Goal: Task Accomplishment & Management: Manage account settings

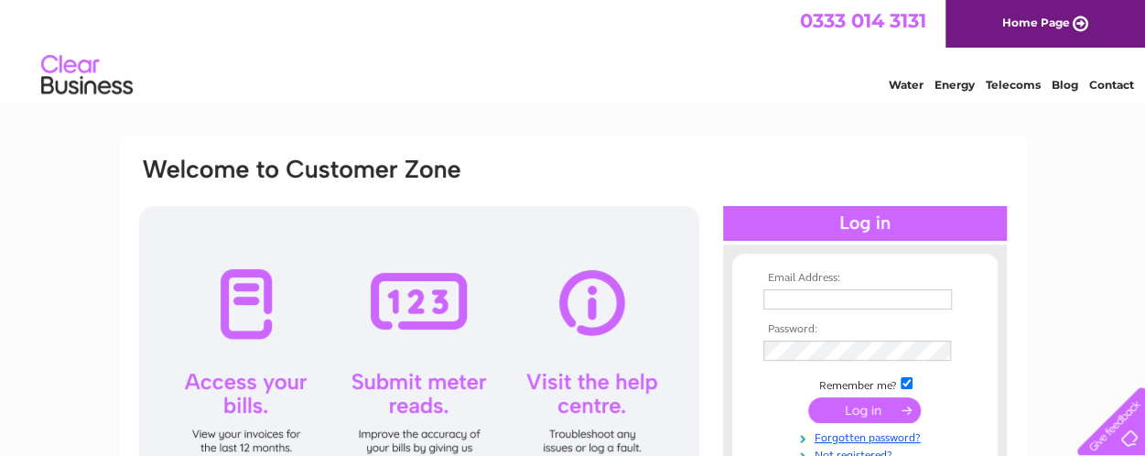
click at [815, 301] on input "text" at bounding box center [857, 299] width 189 height 20
type input "bob@3sa.co.uk"
click at [874, 412] on input "submit" at bounding box center [864, 410] width 113 height 26
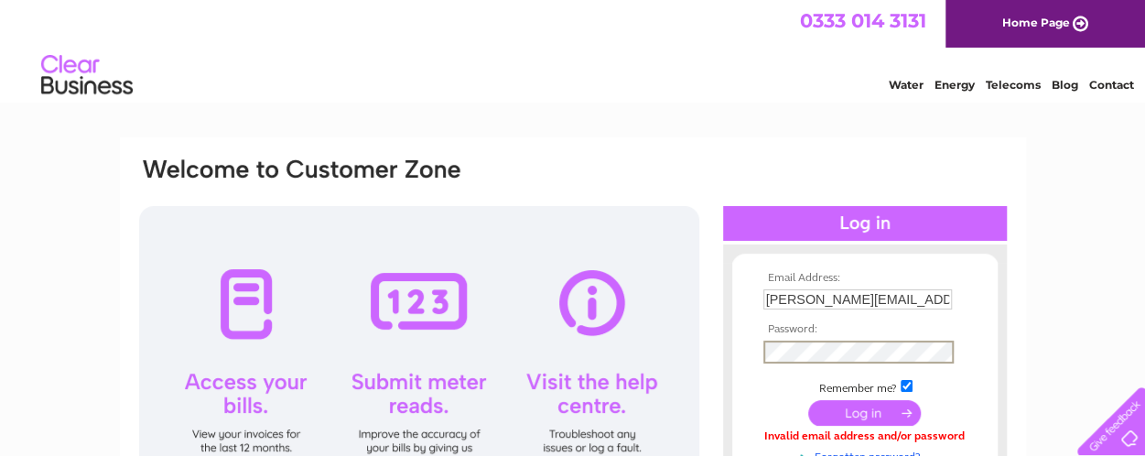
click at [808, 400] on input "submit" at bounding box center [864, 413] width 113 height 26
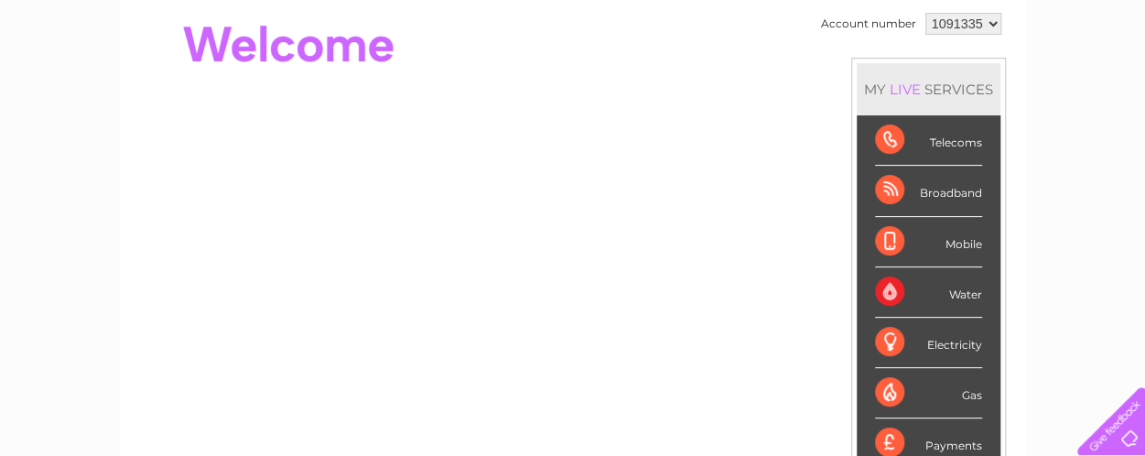
scroll to position [275, 0]
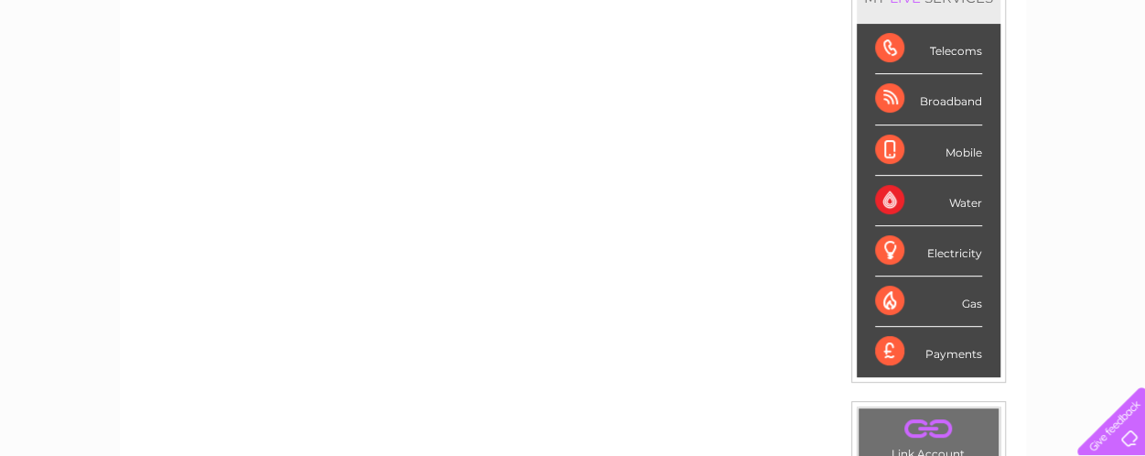
click at [950, 352] on div "Payments" at bounding box center [928, 351] width 107 height 49
click at [882, 349] on div "Payments" at bounding box center [928, 351] width 107 height 49
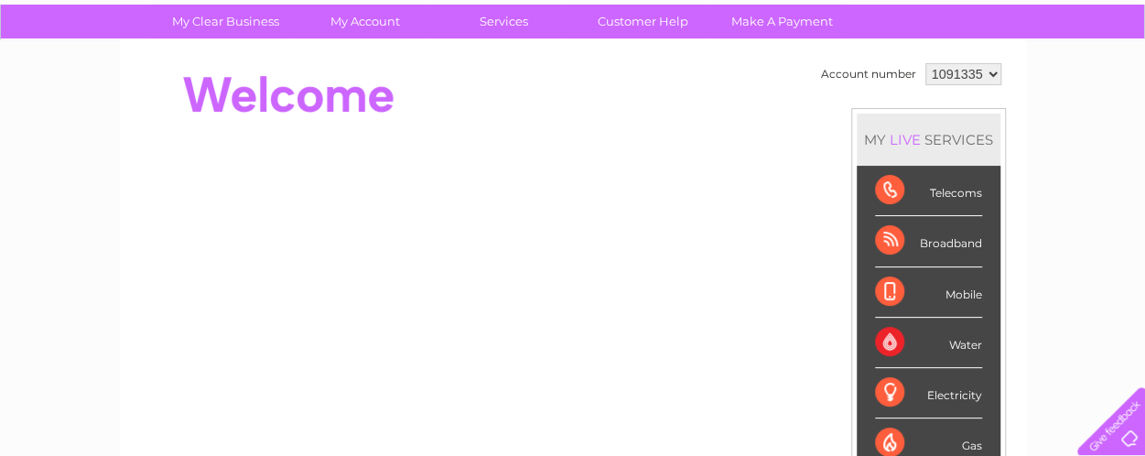
scroll to position [170, 0]
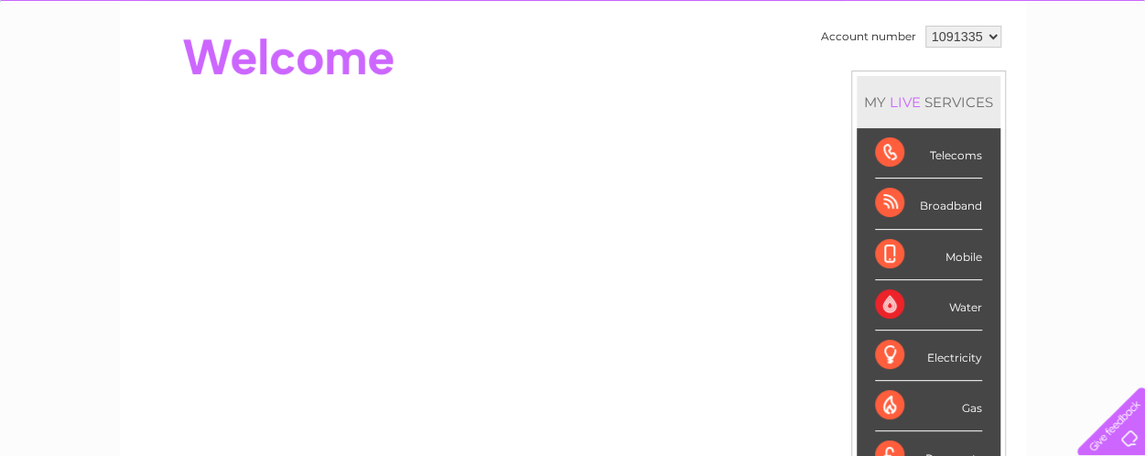
click at [966, 157] on div "Telecoms" at bounding box center [928, 153] width 107 height 50
click at [884, 155] on div "Telecoms" at bounding box center [928, 153] width 107 height 50
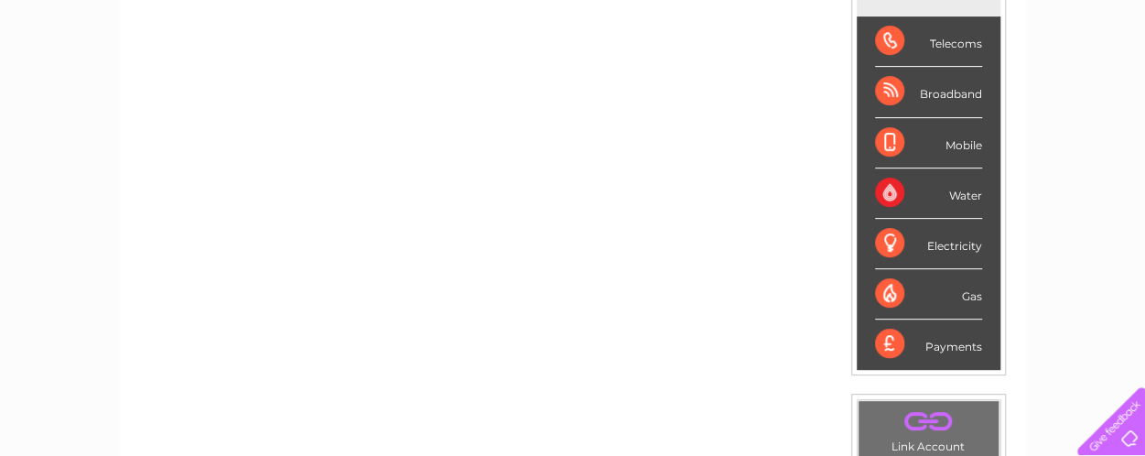
scroll to position [353, 0]
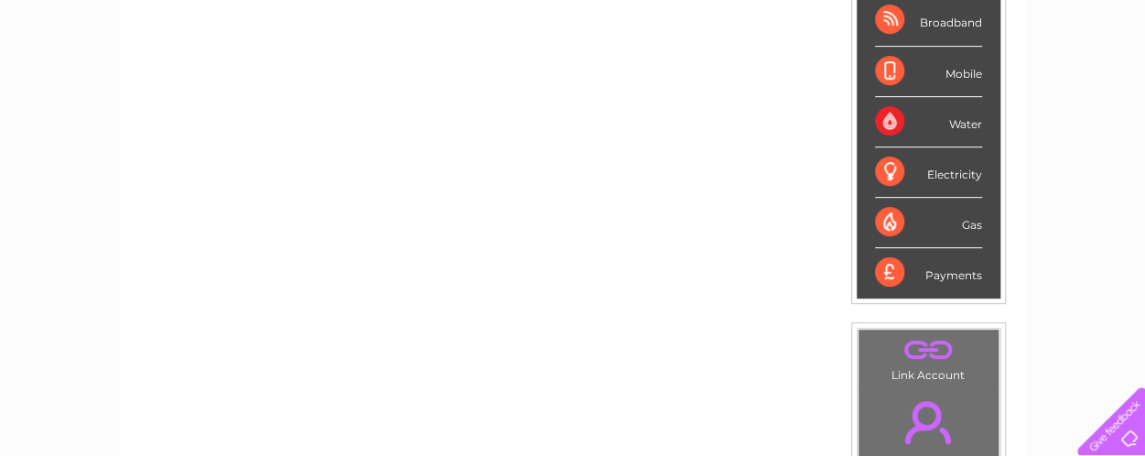
drag, startPoint x: 886, startPoint y: 275, endPoint x: 915, endPoint y: 267, distance: 30.2
click at [886, 274] on div "Payments" at bounding box center [928, 272] width 107 height 49
click at [942, 266] on div "Payments" at bounding box center [928, 272] width 107 height 49
click at [940, 270] on div "Payments" at bounding box center [928, 272] width 107 height 49
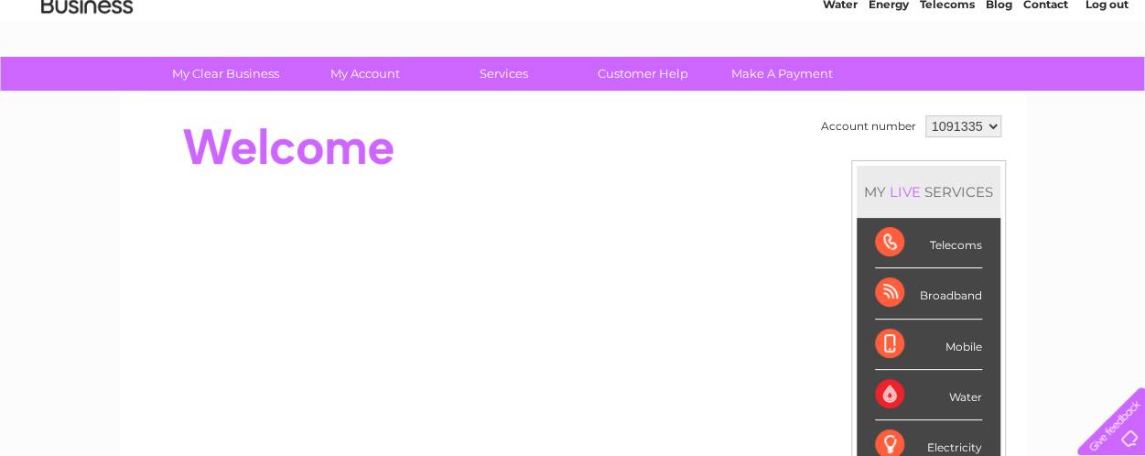
scroll to position [79, 0]
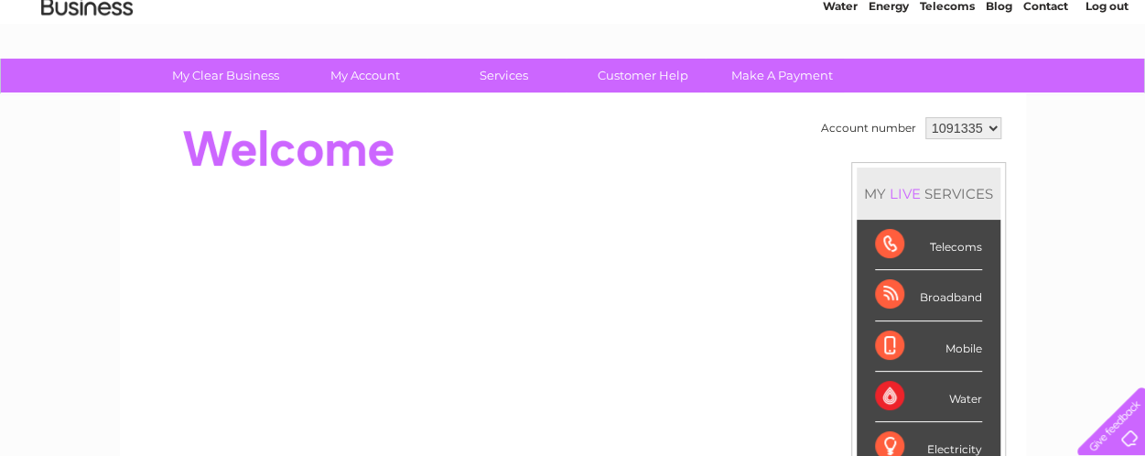
click at [990, 123] on select "1091335" at bounding box center [963, 128] width 76 height 22
click at [925, 117] on select "1091335" at bounding box center [963, 128] width 76 height 22
click at [890, 250] on div "Telecoms" at bounding box center [928, 245] width 107 height 50
click at [885, 290] on div "Broadband" at bounding box center [928, 295] width 107 height 50
click at [884, 340] on div "Mobile" at bounding box center [928, 346] width 107 height 50
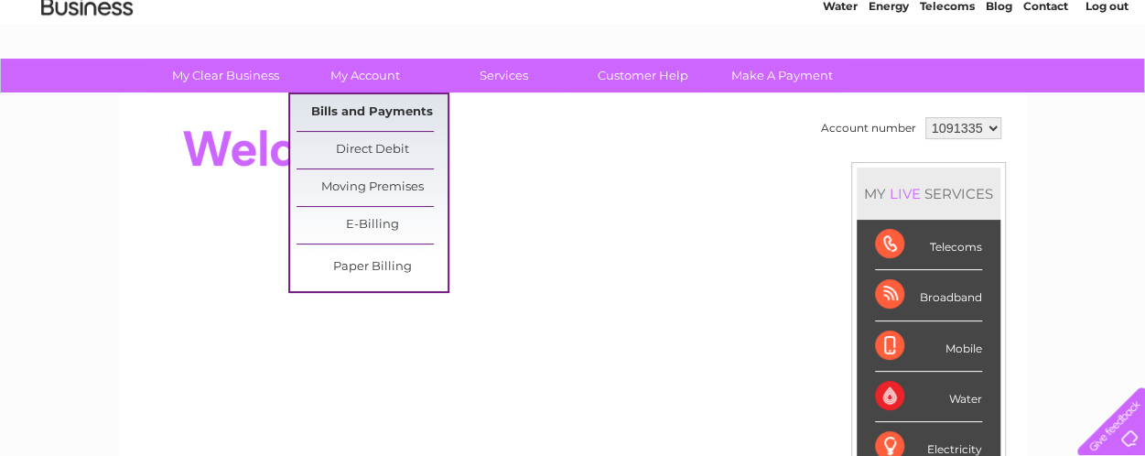
click at [383, 108] on link "Bills and Payments" at bounding box center [372, 112] width 151 height 37
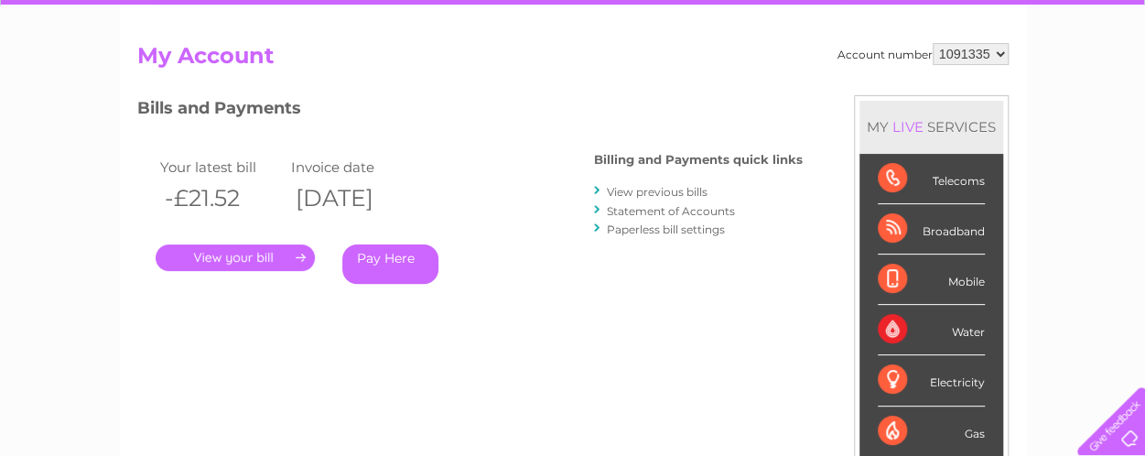
scroll to position [183, 0]
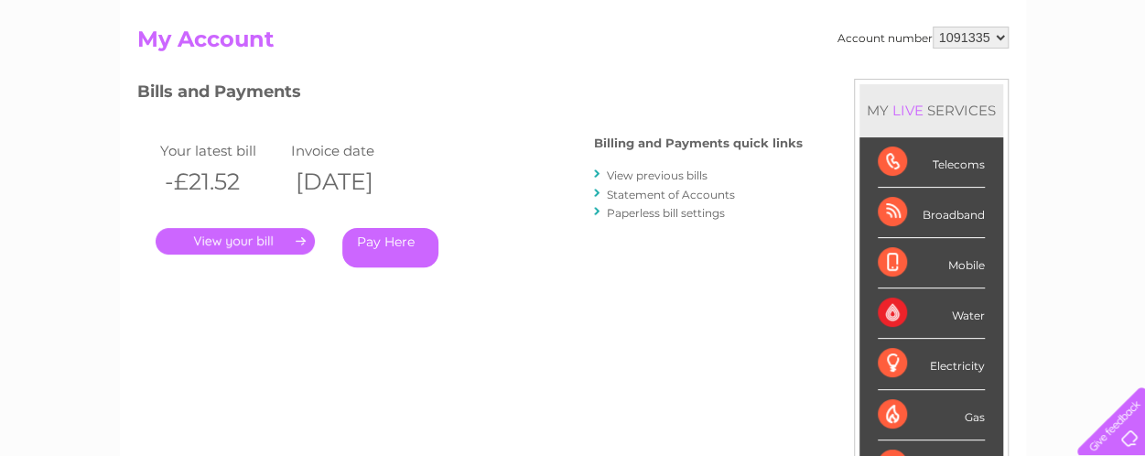
click at [632, 175] on link "View previous bills" at bounding box center [657, 175] width 101 height 14
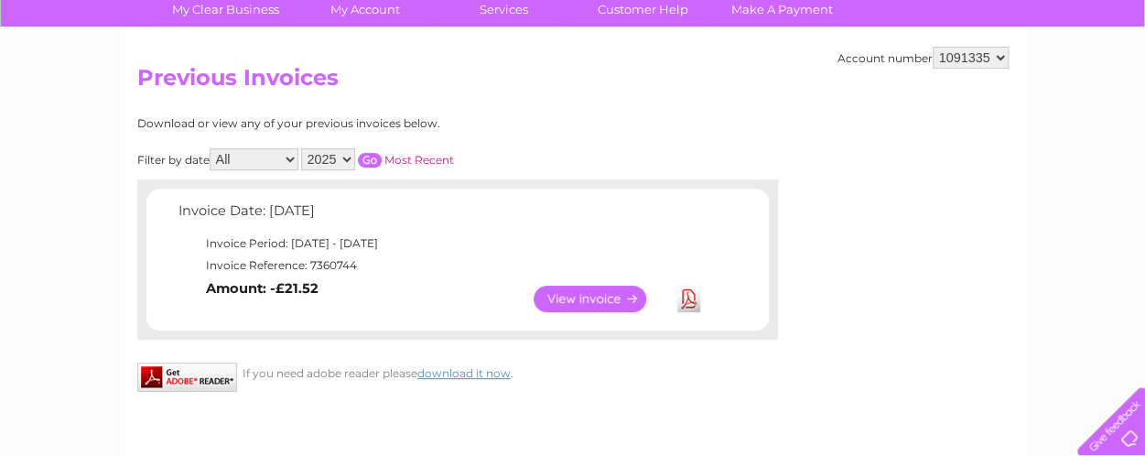
scroll to position [183, 0]
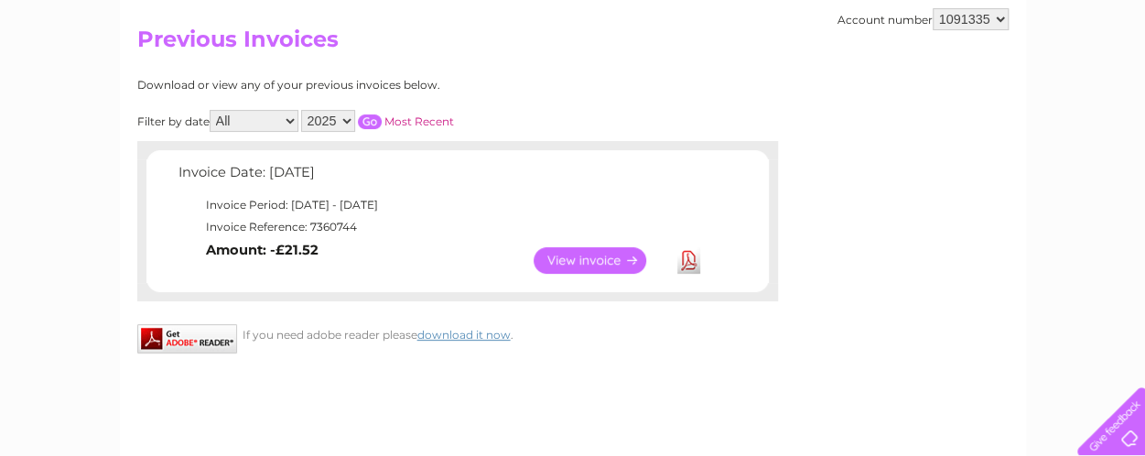
click at [348, 124] on select "2025 2024 2023 2022" at bounding box center [328, 121] width 54 height 22
select select "2024"
click at [302, 110] on select "2025 2024 2023 2022" at bounding box center [328, 121] width 54 height 22
click at [369, 116] on input "button" at bounding box center [370, 121] width 24 height 15
